Goal: Navigation & Orientation: Find specific page/section

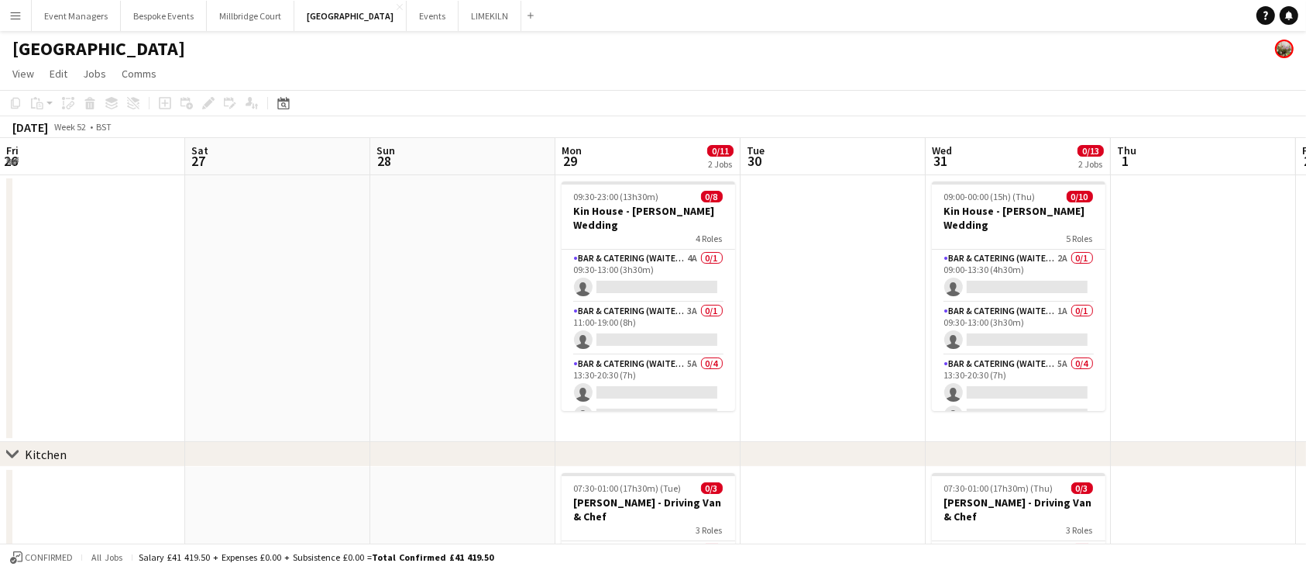
scroll to position [0, 422]
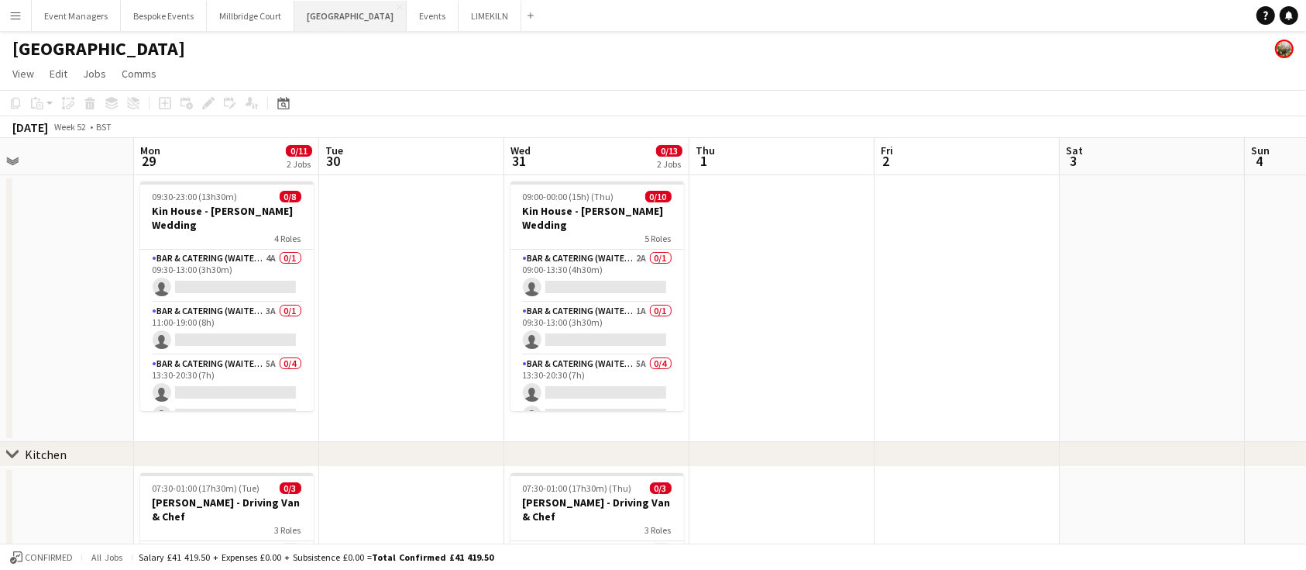
click at [318, 11] on button "[GEOGRAPHIC_DATA] Close" at bounding box center [350, 16] width 112 height 30
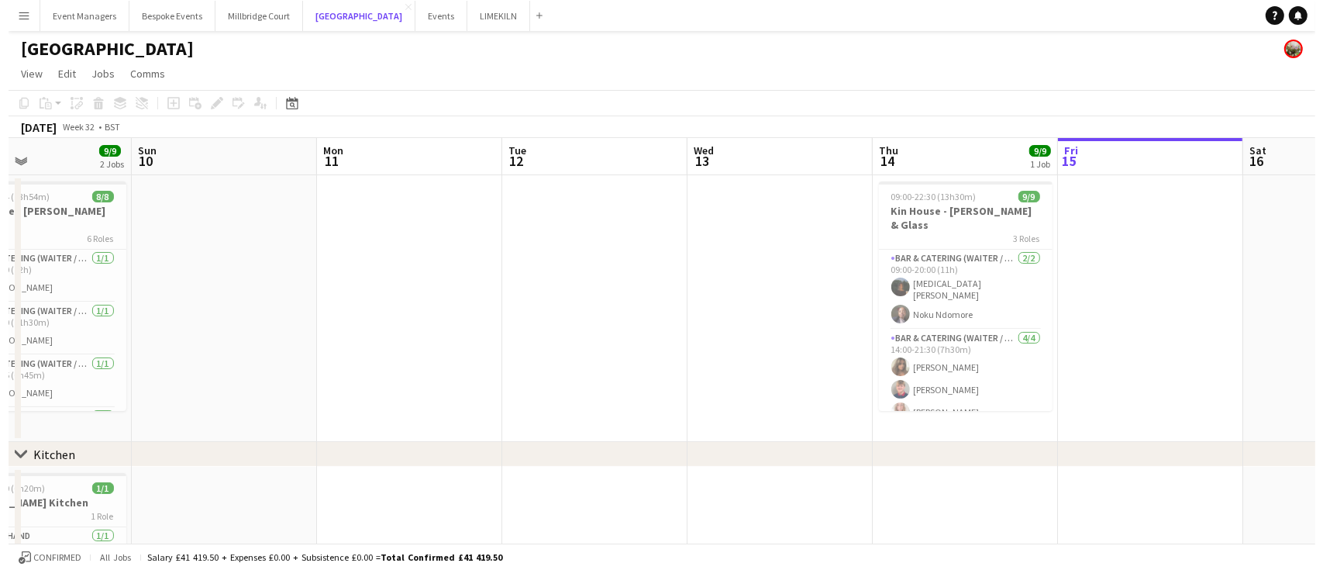
scroll to position [0, 480]
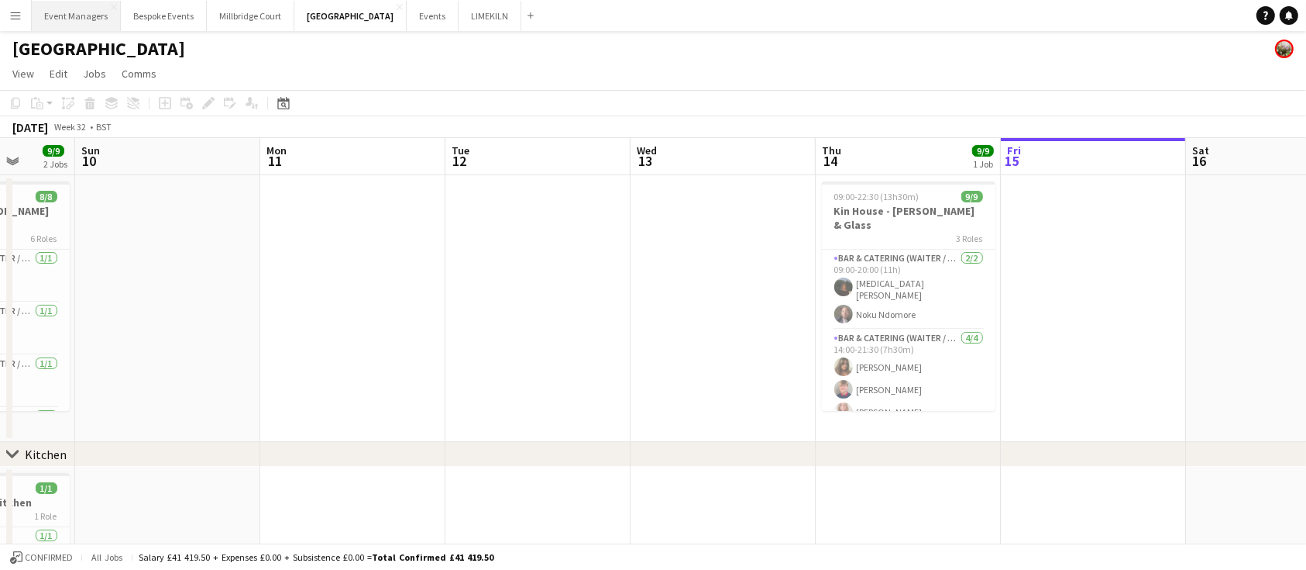
click at [81, 13] on button "Event Managers Close" at bounding box center [76, 16] width 89 height 30
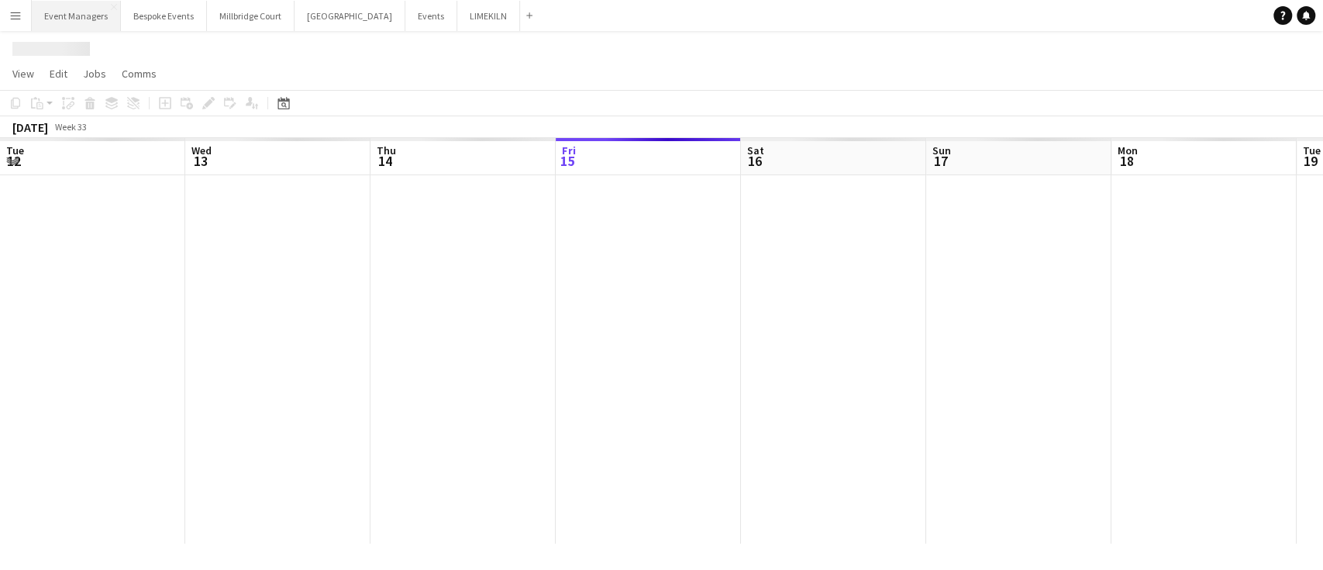
scroll to position [0, 370]
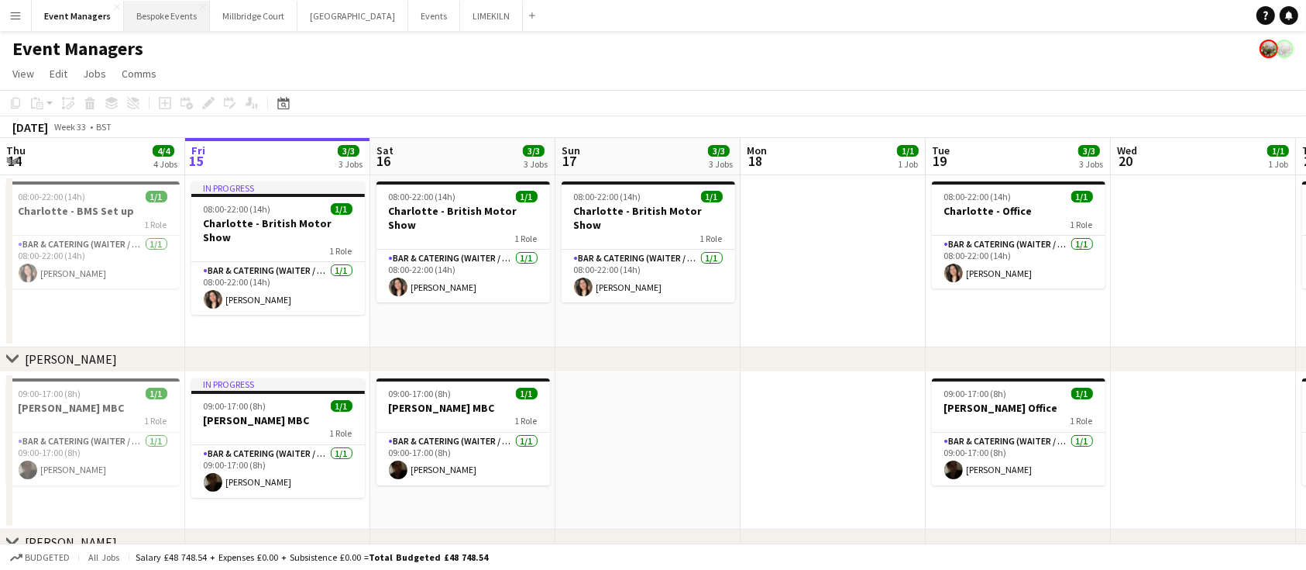
click at [159, 19] on button "Bespoke Events Close" at bounding box center [167, 16] width 86 height 30
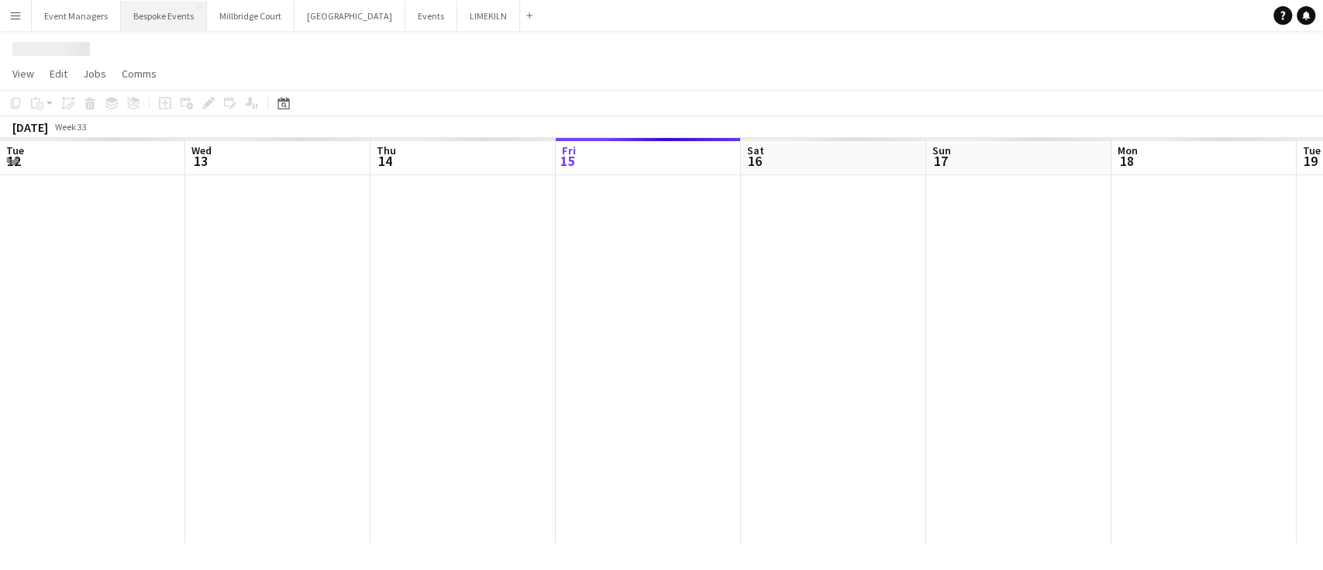
scroll to position [0, 370]
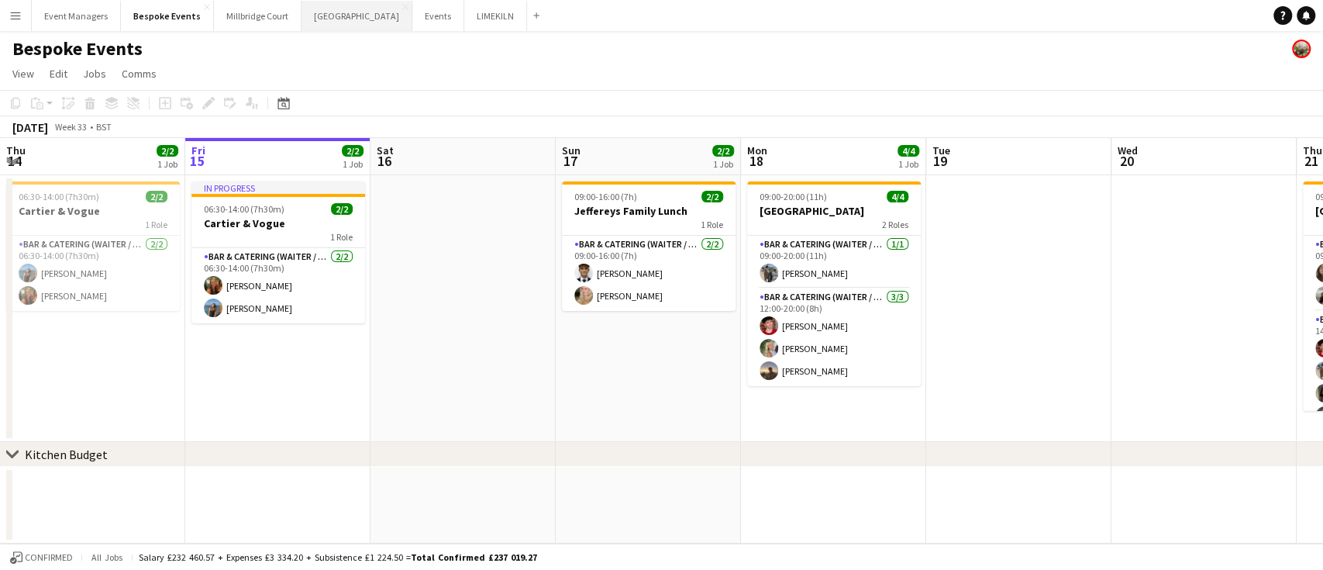
click at [329, 25] on button "[GEOGRAPHIC_DATA] Close" at bounding box center [356, 16] width 111 height 30
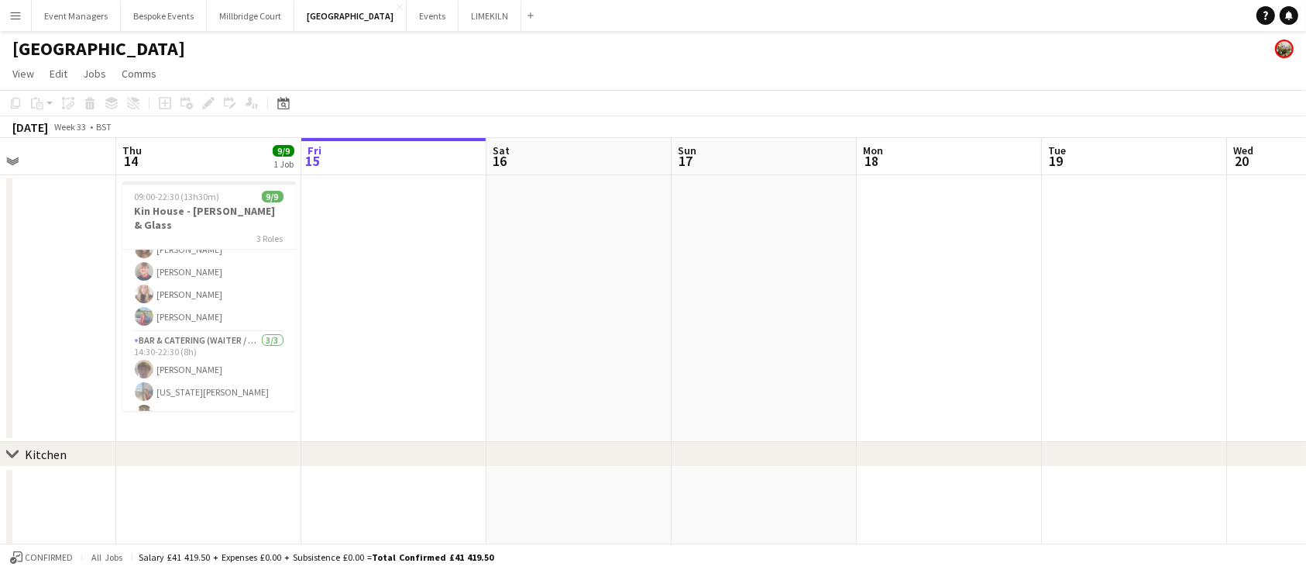
drag, startPoint x: 403, startPoint y: 206, endPoint x: 384, endPoint y: 64, distance: 143.0
click at [384, 64] on app-page-menu "View Day view expanded Day view collapsed Month view Date picker Jump to [DATE]…" at bounding box center [653, 74] width 1306 height 29
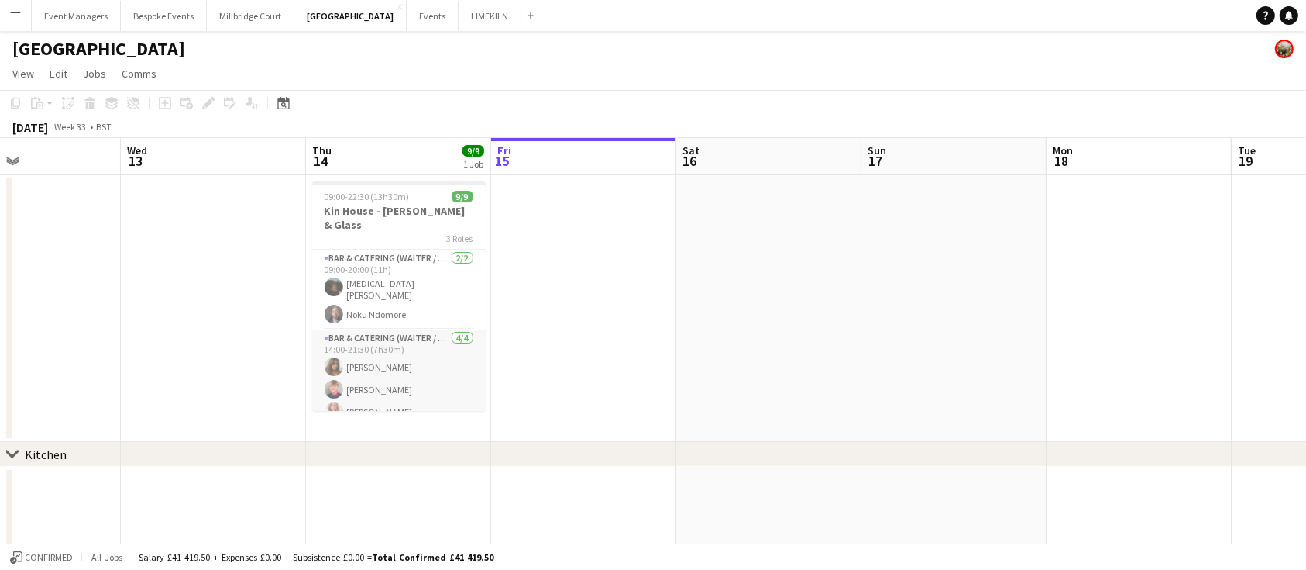
scroll to position [118, 0]
click at [419, 374] on app-card-role "Bar & Catering (Waiter / waitress) [DATE] 14:30-22:30 (8h) [PERSON_NAME] [US_ST…" at bounding box center [399, 381] width 174 height 98
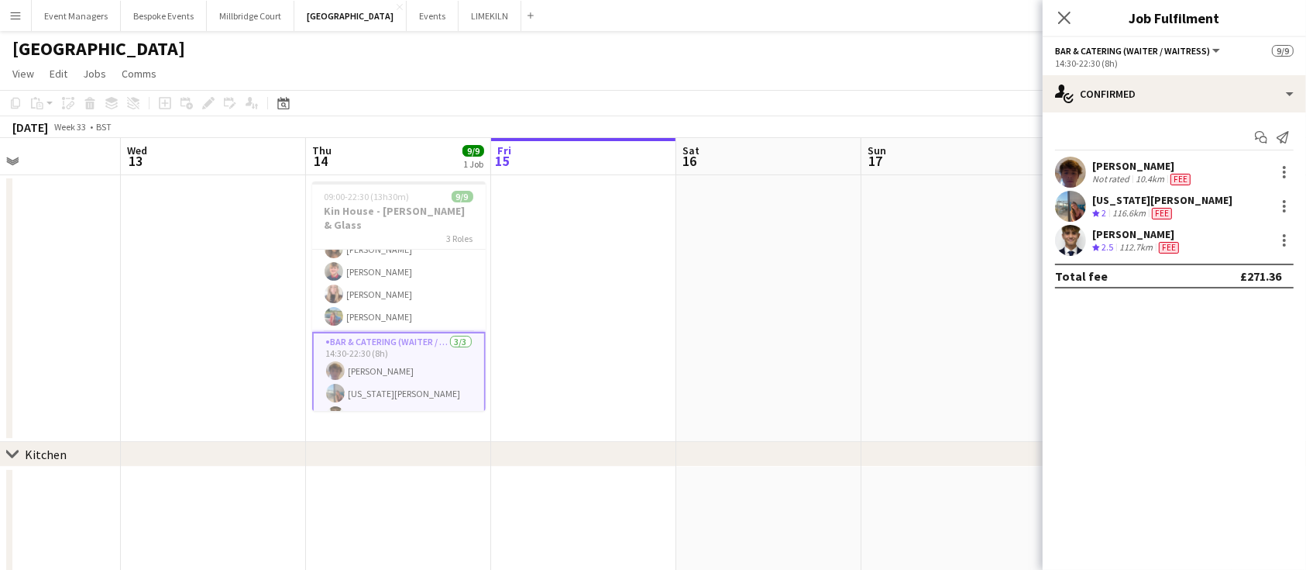
click at [1075, 199] on app-user-avatar at bounding box center [1070, 206] width 31 height 31
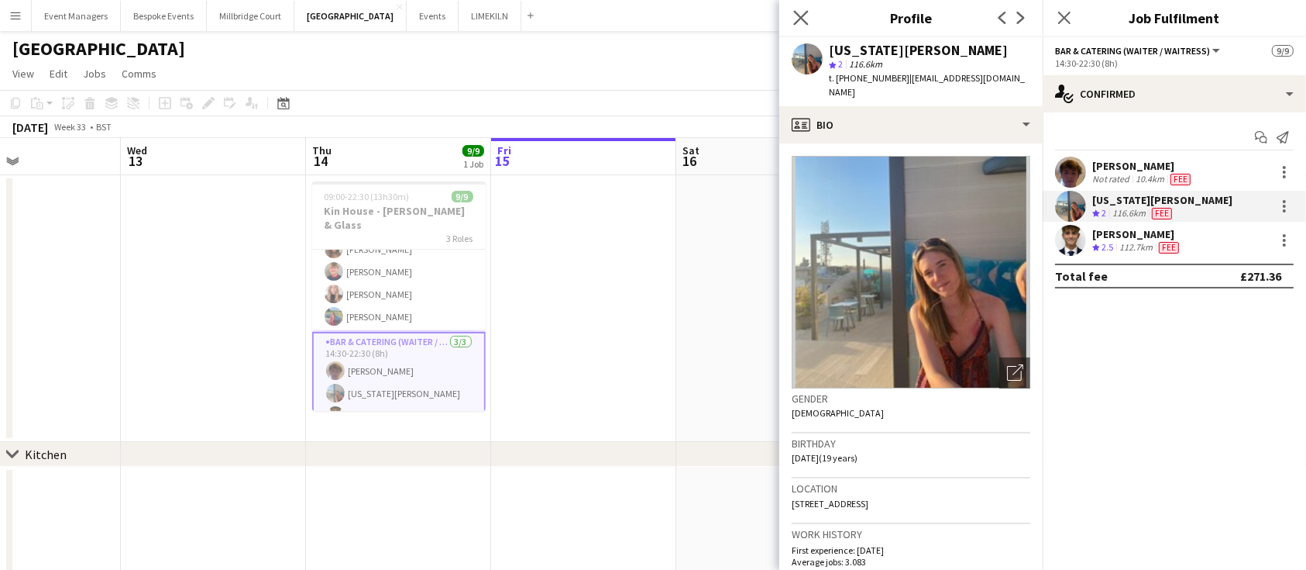
click at [802, 26] on app-icon "Close pop-in" at bounding box center [801, 18] width 22 height 22
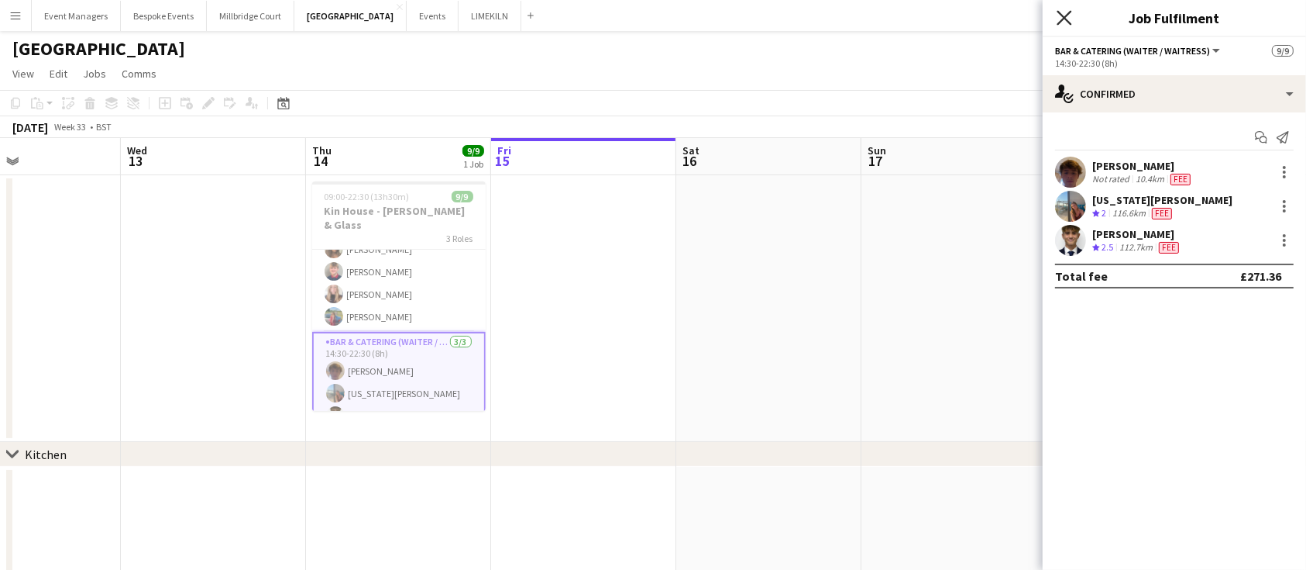
click at [1070, 18] on icon "Close pop-in" at bounding box center [1064, 17] width 15 height 15
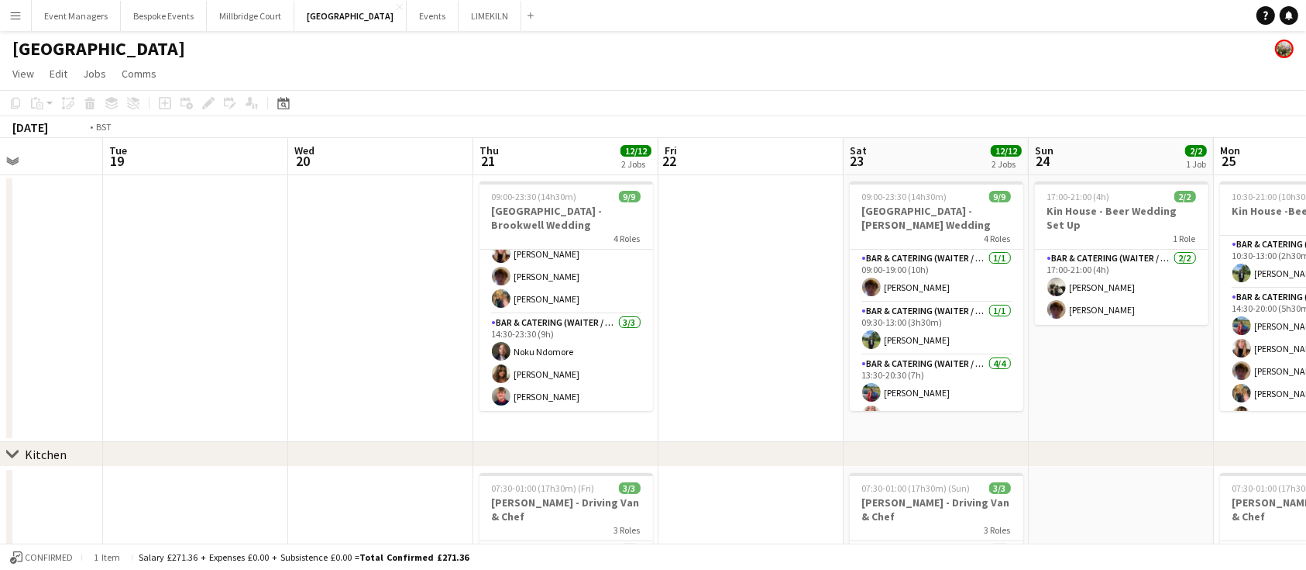
scroll to position [0, 481]
